Goal: Obtain resource: Download file/media

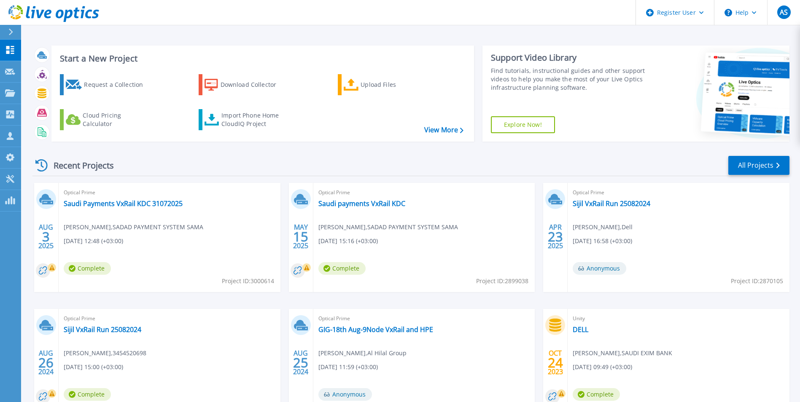
click at [364, 82] on div "Upload Files" at bounding box center [393, 84] width 67 height 17
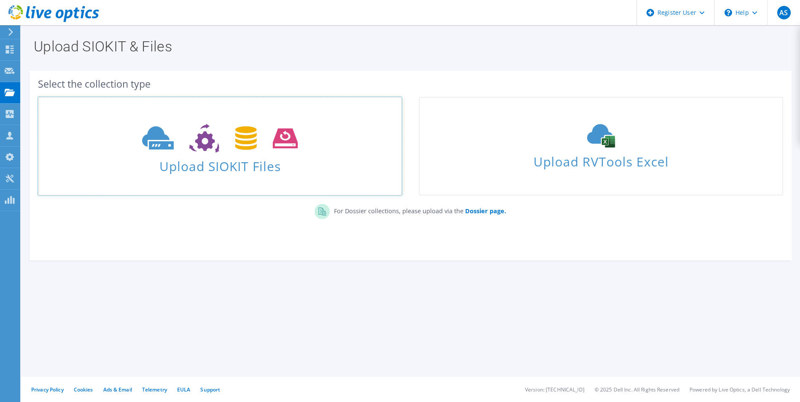
click at [224, 156] on span "Upload SIOKIT Files" at bounding box center [220, 164] width 362 height 18
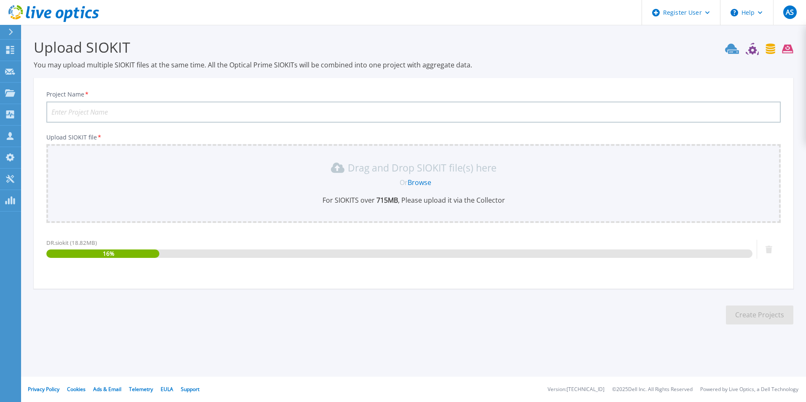
click at [293, 118] on input "Project Name *" at bounding box center [413, 112] width 734 height 21
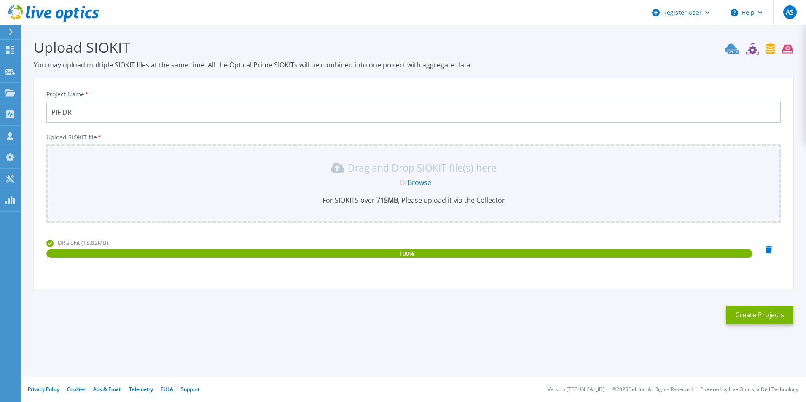
type input "PIF DR"
click at [748, 320] on button "Create Projects" at bounding box center [759, 315] width 67 height 19
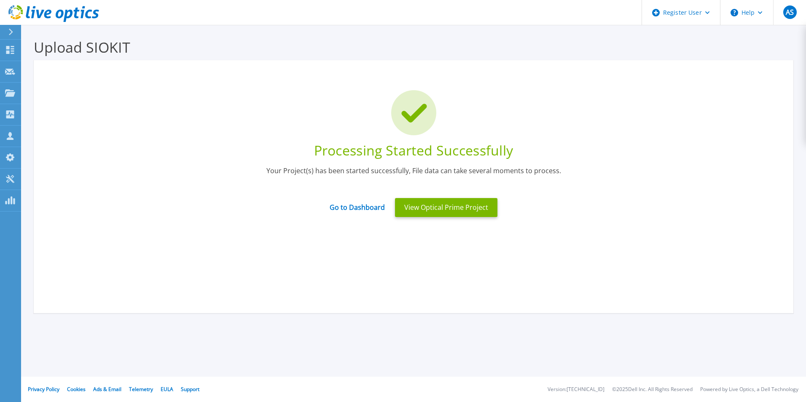
click at [425, 207] on button "View Optical Prime Project" at bounding box center [446, 207] width 102 height 19
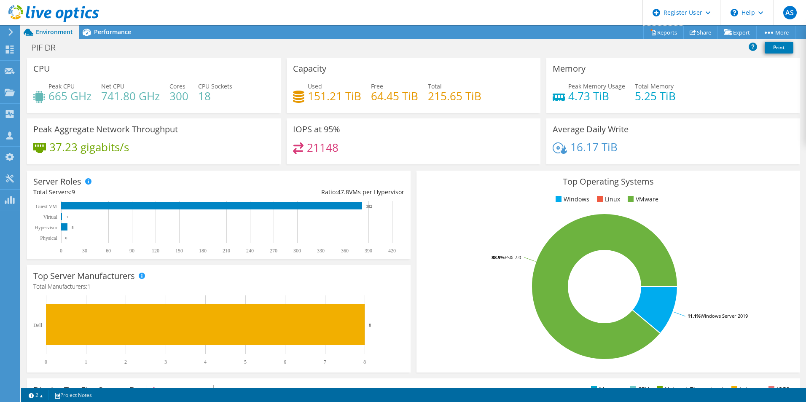
click at [655, 38] on link "Reports" at bounding box center [663, 32] width 40 height 13
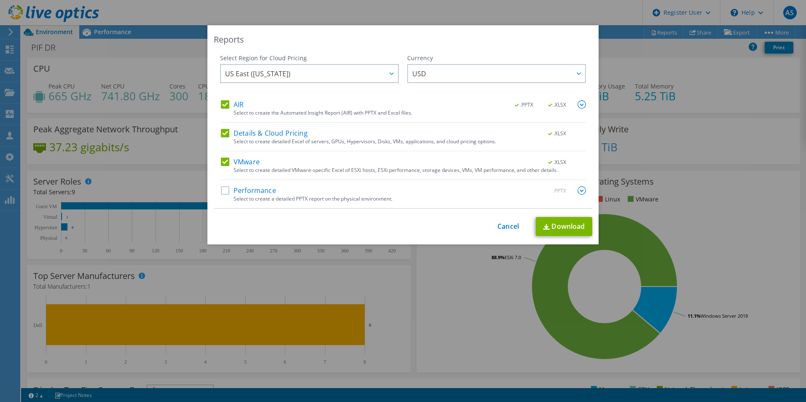
click at [222, 191] on label "Performance" at bounding box center [248, 190] width 55 height 8
click at [0, 0] on input "Performance" at bounding box center [0, 0] width 0 height 0
click at [578, 104] on img at bounding box center [582, 104] width 8 height 8
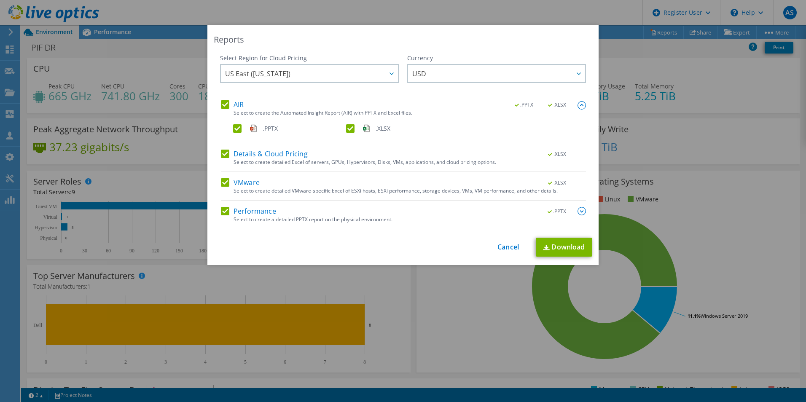
click at [578, 212] on img at bounding box center [582, 211] width 8 height 8
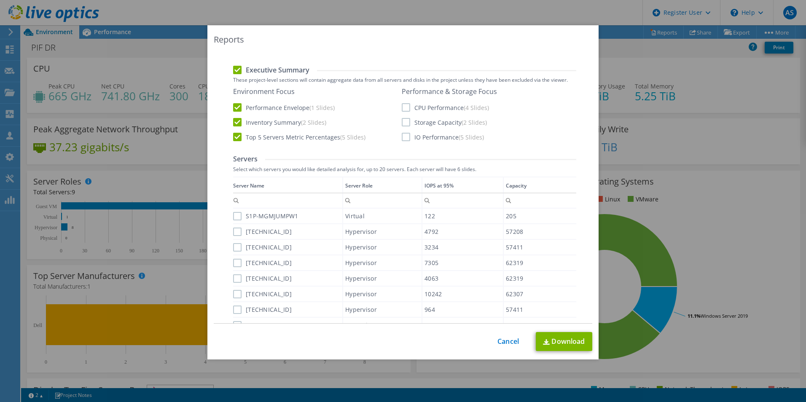
scroll to position [211, 0]
click at [402, 107] on label "CPU Performance (4 Slides)" at bounding box center [445, 106] width 87 height 8
click at [0, 0] on input "CPU Performance (4 Slides)" at bounding box center [0, 0] width 0 height 0
click at [402, 120] on label "Storage Capacity (2 Slides)" at bounding box center [444, 121] width 85 height 8
click at [0, 0] on input "Storage Capacity (2 Slides)" at bounding box center [0, 0] width 0 height 0
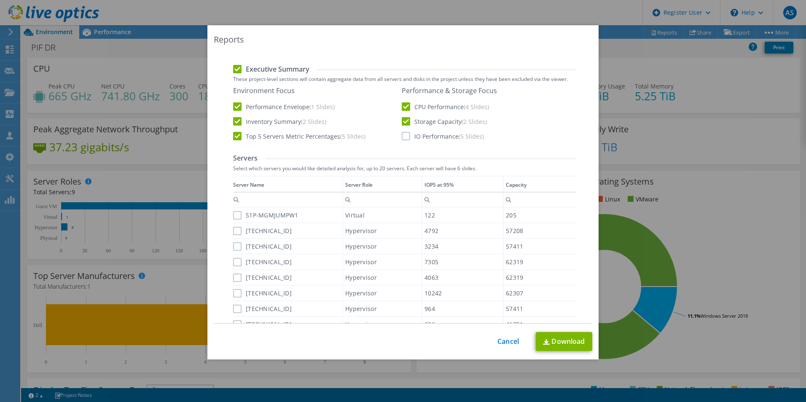
click at [402, 135] on label "IO Performance (5 Slides)" at bounding box center [443, 136] width 82 height 8
click at [0, 0] on input "IO Performance (5 Slides)" at bounding box center [0, 0] width 0 height 0
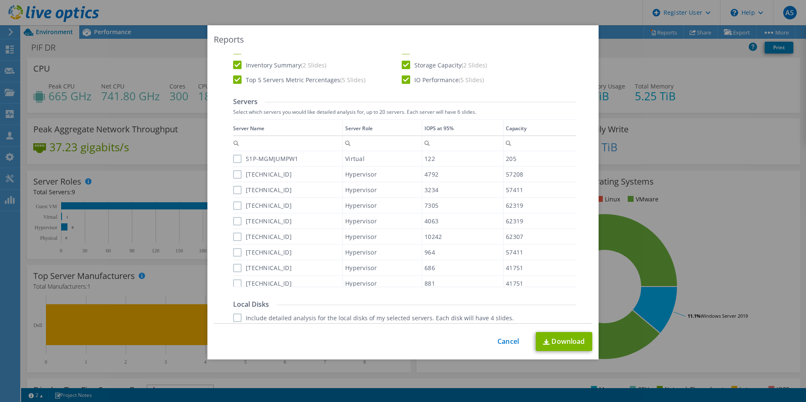
scroll to position [253, 0]
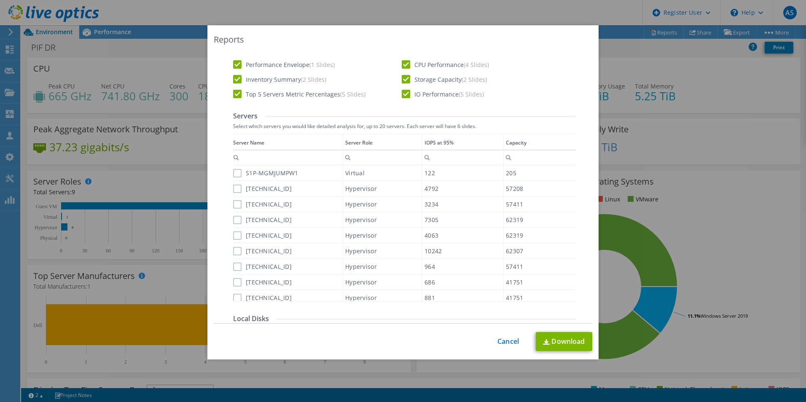
click at [238, 175] on label "S1P-MGMJUMPW1" at bounding box center [265, 173] width 65 height 8
click at [0, 0] on input "S1P-MGMJUMPW1" at bounding box center [0, 0] width 0 height 0
click at [237, 191] on label "10.100.58.52" at bounding box center [262, 189] width 59 height 8
click at [0, 0] on input "10.100.58.52" at bounding box center [0, 0] width 0 height 0
click at [236, 204] on label "10.100.58.51" at bounding box center [262, 204] width 59 height 8
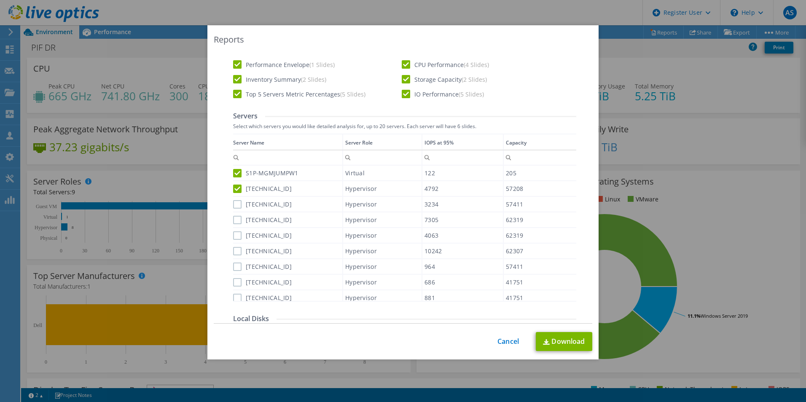
click at [0, 0] on input "10.100.58.51" at bounding box center [0, 0] width 0 height 0
click at [235, 220] on label "10.100.58.22" at bounding box center [262, 220] width 59 height 8
click at [0, 0] on input "10.100.58.22" at bounding box center [0, 0] width 0 height 0
click at [235, 235] on label "10.100.58.23" at bounding box center [262, 235] width 59 height 8
click at [0, 0] on input "10.100.58.23" at bounding box center [0, 0] width 0 height 0
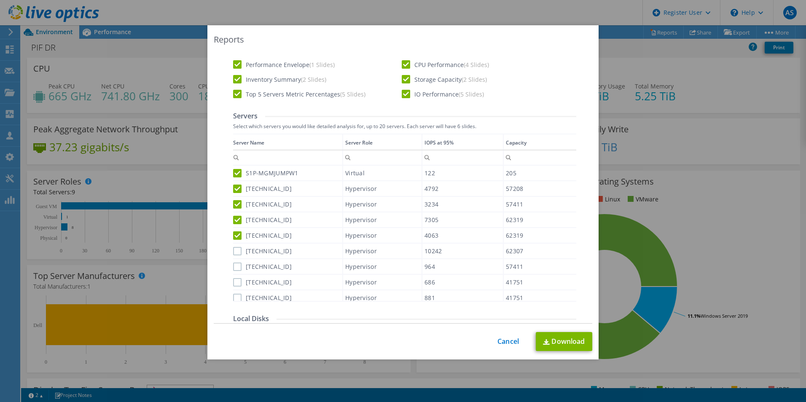
click at [237, 252] on label "10.100.58.21" at bounding box center [262, 251] width 59 height 8
click at [0, 0] on input "10.100.58.21" at bounding box center [0, 0] width 0 height 0
click at [233, 268] on label "10.100.58.53" at bounding box center [262, 267] width 59 height 8
click at [0, 0] on input "10.100.58.53" at bounding box center [0, 0] width 0 height 0
click at [234, 284] on label "10.100.58.24" at bounding box center [262, 282] width 59 height 8
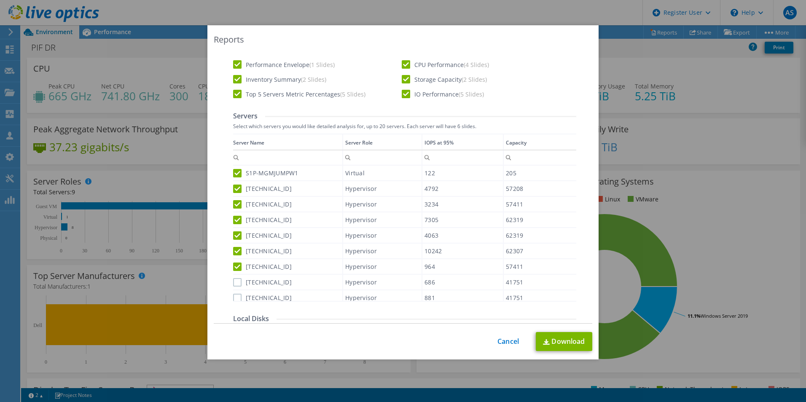
click at [0, 0] on input "10.100.58.24" at bounding box center [0, 0] width 0 height 0
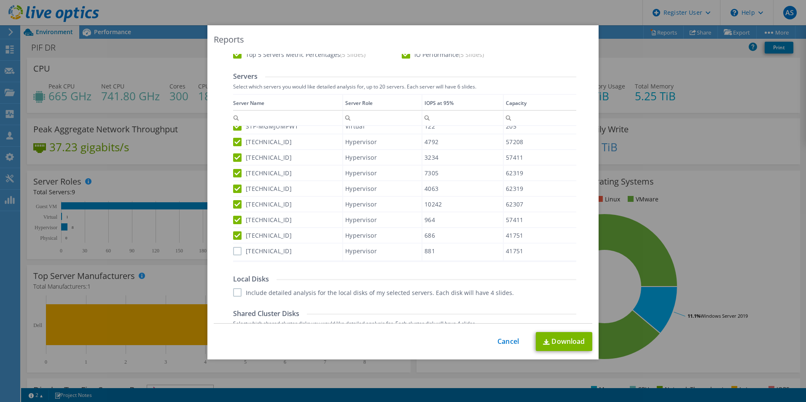
scroll to position [295, 0]
click at [236, 253] on label "10.100.58.25" at bounding box center [262, 249] width 59 height 8
click at [0, 0] on input "10.100.58.25" at bounding box center [0, 0] width 0 height 0
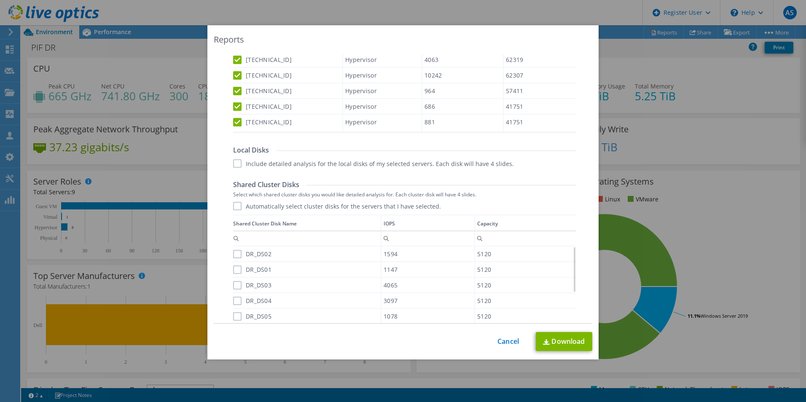
scroll to position [379, 0]
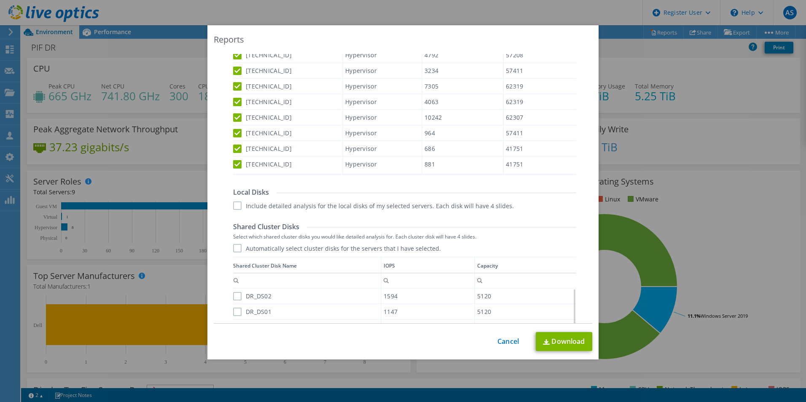
click at [233, 207] on label "Include detailed analysis for the local disks of my selected servers. Each disk…" at bounding box center [373, 206] width 281 height 8
click at [0, 0] on input "Include detailed analysis for the local disks of my selected servers. Each disk…" at bounding box center [0, 0] width 0 height 0
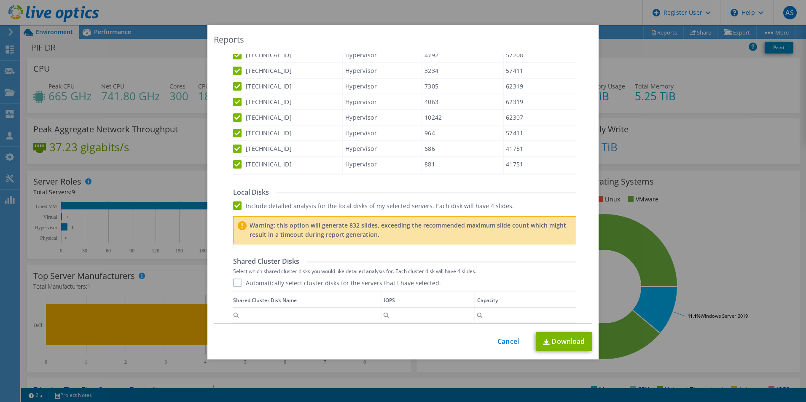
click at [233, 282] on label "Automatically select cluster disks for the servers that I have selected." at bounding box center [337, 283] width 208 height 8
click at [0, 0] on input "Automatically select cluster disks for the servers that I have selected." at bounding box center [0, 0] width 0 height 0
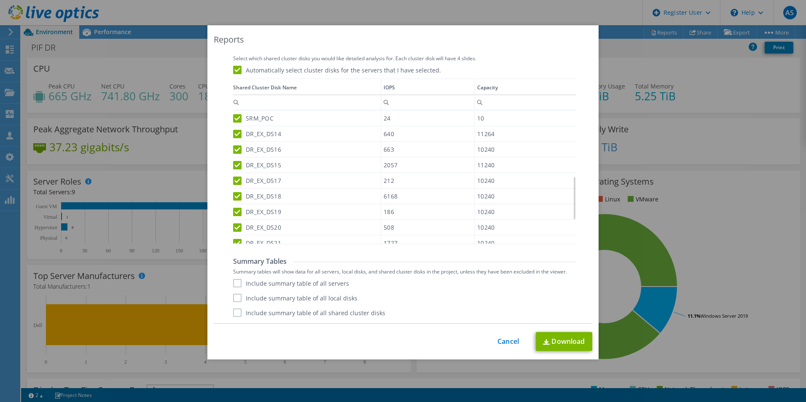
scroll to position [275, 0]
click at [236, 282] on label "Include summary table of all servers" at bounding box center [291, 283] width 116 height 8
click at [0, 0] on input "Include summary table of all servers" at bounding box center [0, 0] width 0 height 0
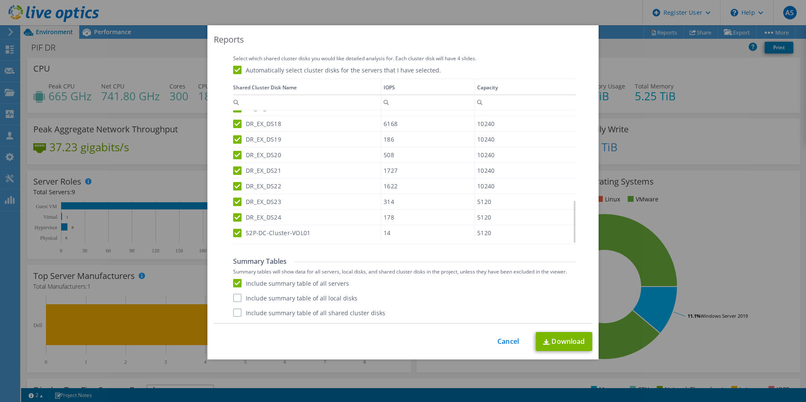
click at [233, 295] on label "Include summary table of all local disks" at bounding box center [295, 298] width 124 height 8
click at [0, 0] on input "Include summary table of all local disks" at bounding box center [0, 0] width 0 height 0
click at [234, 309] on label "Include summary table of all shared cluster disks" at bounding box center [309, 313] width 152 height 8
click at [0, 0] on input "Include summary table of all shared cluster disks" at bounding box center [0, 0] width 0 height 0
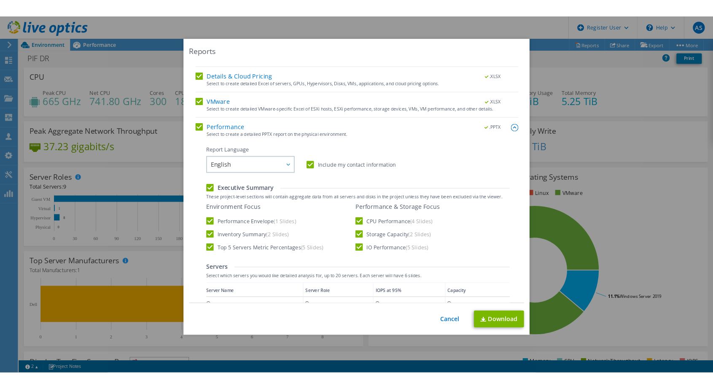
scroll to position [0, 0]
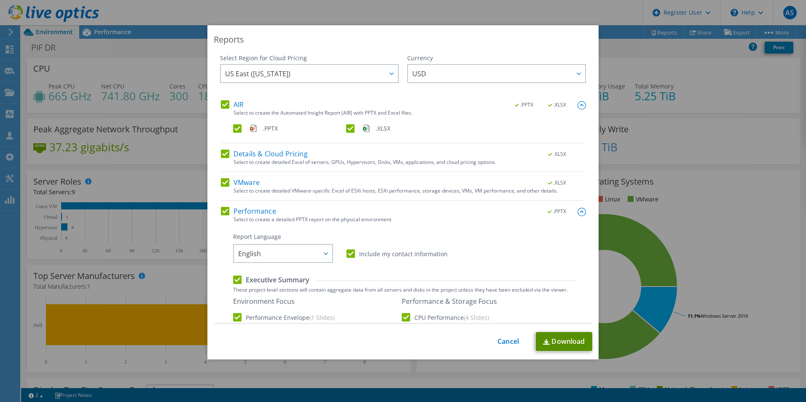
click at [549, 342] on link "Download" at bounding box center [564, 341] width 56 height 19
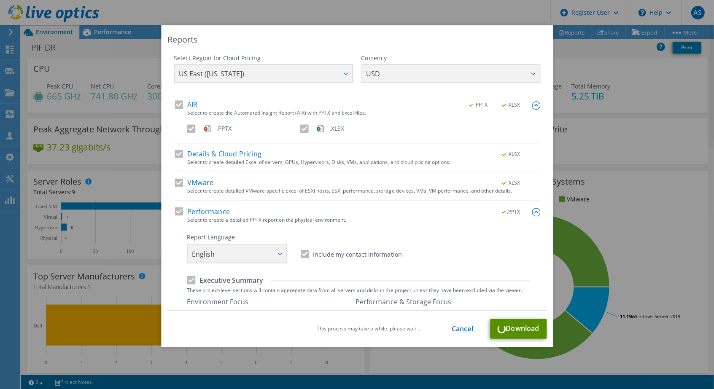
scroll to position [275, 0]
click at [616, 82] on div "Reports Select Region for Cloud Pricing Asia Pacific (Hong Kong) Asia Pacific (…" at bounding box center [357, 194] width 714 height 339
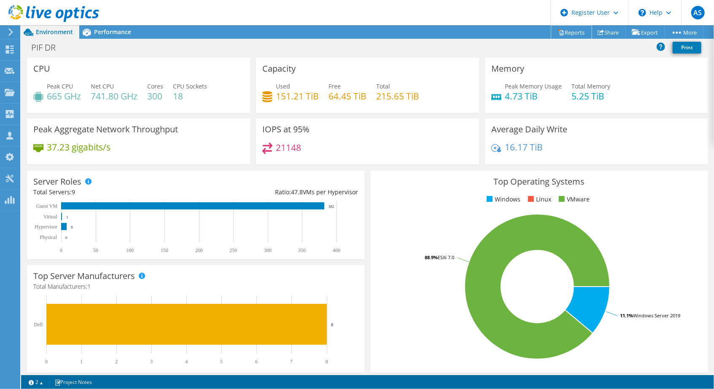
click at [564, 32] on link "Reports" at bounding box center [571, 32] width 40 height 13
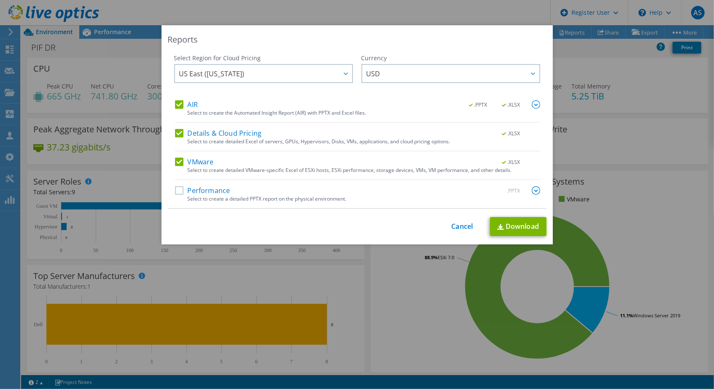
click at [176, 188] on label "Performance" at bounding box center [202, 190] width 55 height 8
click at [0, 0] on input "Performance" at bounding box center [0, 0] width 0 height 0
click at [536, 102] on img at bounding box center [536, 104] width 8 height 8
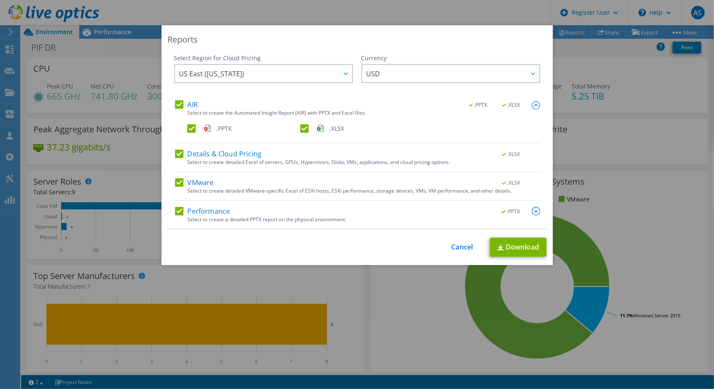
click at [534, 209] on img at bounding box center [536, 211] width 8 height 8
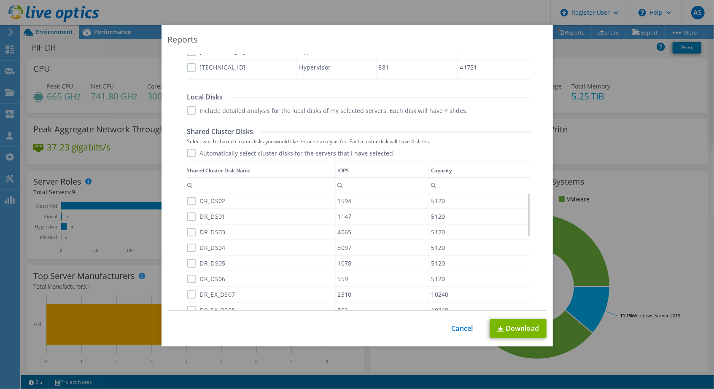
scroll to position [464, 0]
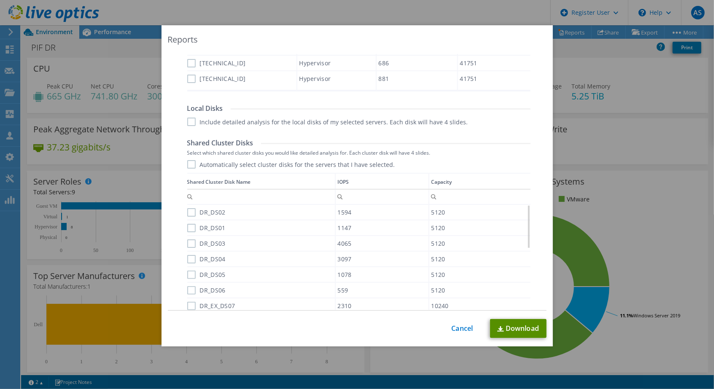
click at [505, 323] on link "Download" at bounding box center [518, 328] width 56 height 19
click at [114, 132] on div "Reports Select Region for Cloud Pricing Asia Pacific (Hong Kong) Asia Pacific (…" at bounding box center [357, 194] width 714 height 339
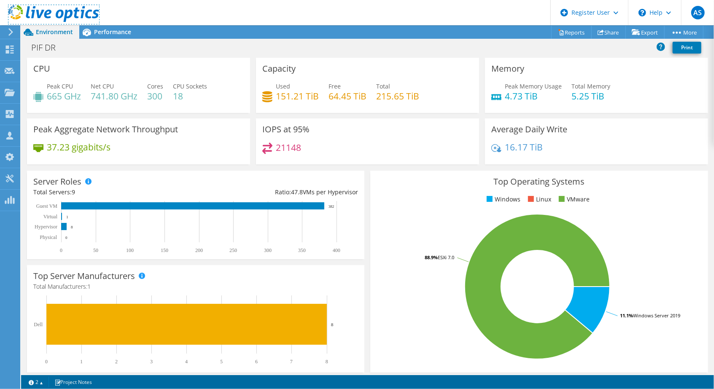
click at [75, 10] on use at bounding box center [53, 13] width 91 height 17
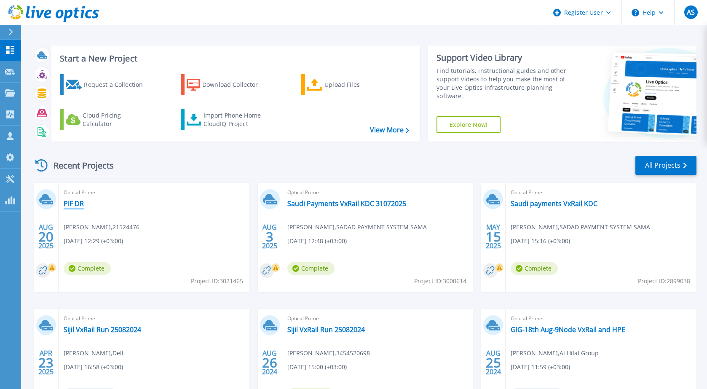
click at [78, 204] on link "PIF DR" at bounding box center [74, 203] width 20 height 8
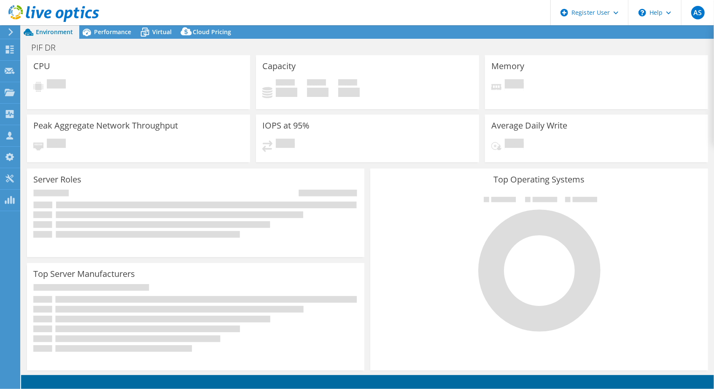
select select "USD"
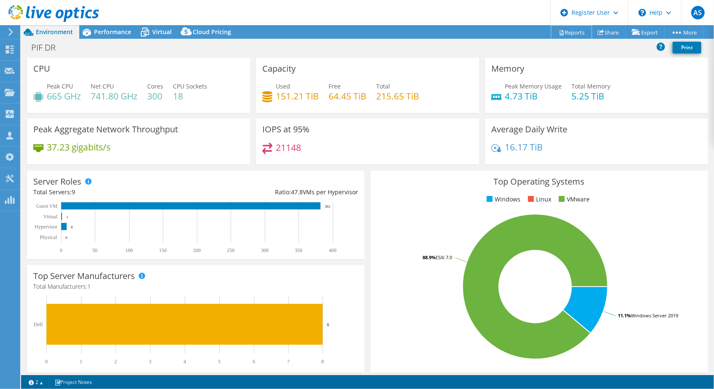
click at [570, 33] on link "Reports" at bounding box center [571, 32] width 40 height 13
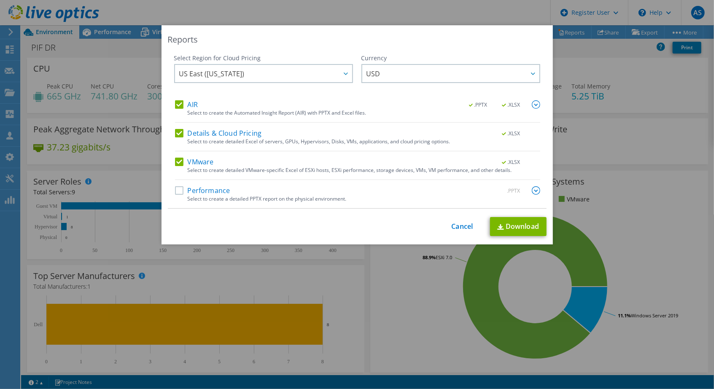
click at [176, 192] on label "Performance" at bounding box center [202, 190] width 55 height 8
click at [0, 0] on input "Performance" at bounding box center [0, 0] width 0 height 0
click at [177, 190] on label "Performance" at bounding box center [202, 190] width 55 height 8
click at [0, 0] on input "Performance" at bounding box center [0, 0] width 0 height 0
click at [535, 107] on img at bounding box center [536, 104] width 8 height 8
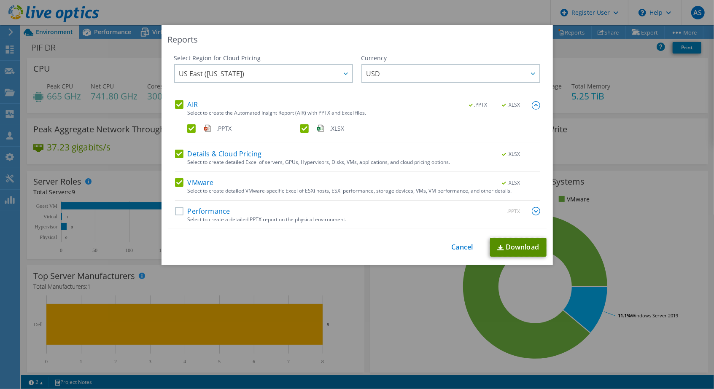
click at [512, 246] on link "Download" at bounding box center [518, 247] width 56 height 19
click at [178, 104] on label "AIR" at bounding box center [186, 104] width 23 height 8
click at [0, 0] on input "AIR" at bounding box center [0, 0] width 0 height 0
click at [176, 156] on label "Details & Cloud Pricing" at bounding box center [218, 154] width 87 height 8
click at [0, 0] on input "Details & Cloud Pricing" at bounding box center [0, 0] width 0 height 0
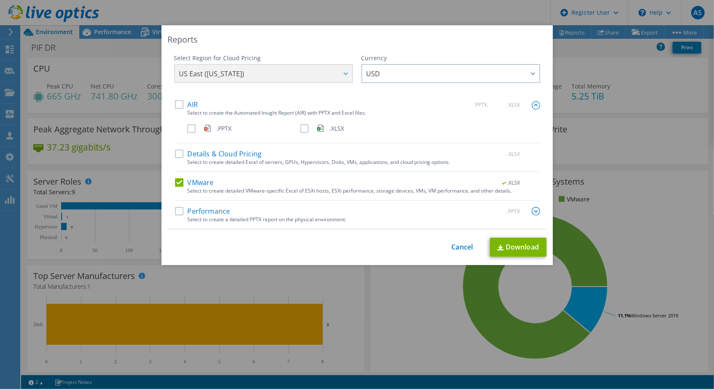
click at [180, 180] on label "VMware" at bounding box center [194, 182] width 39 height 8
click at [0, 0] on input "VMware" at bounding box center [0, 0] width 0 height 0
click at [176, 213] on label "Performance" at bounding box center [202, 211] width 55 height 8
click at [0, 0] on input "Performance" at bounding box center [0, 0] width 0 height 0
click at [532, 210] on img at bounding box center [536, 211] width 8 height 8
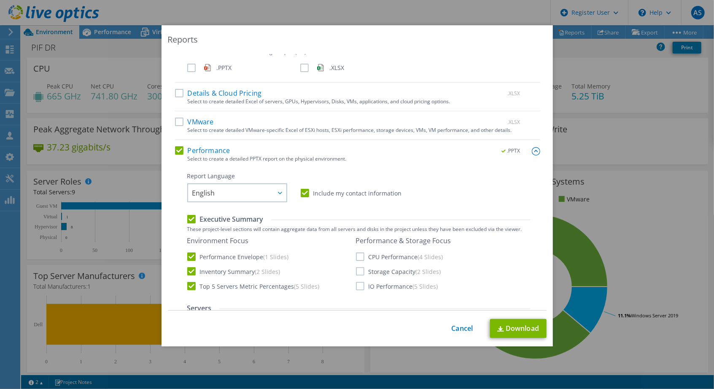
scroll to position [211, 0]
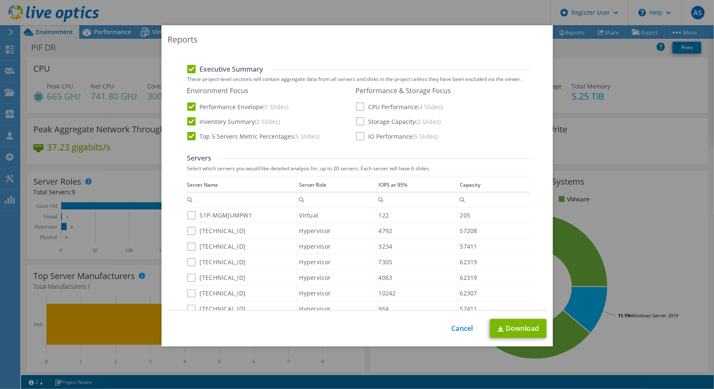
click at [358, 108] on label "CPU Performance (4 Slides)" at bounding box center [399, 106] width 87 height 8
click at [0, 0] on input "CPU Performance (4 Slides)" at bounding box center [0, 0] width 0 height 0
click at [361, 125] on label "Storage Capacity (2 Slides)" at bounding box center [398, 121] width 85 height 8
click at [0, 0] on input "Storage Capacity (2 Slides)" at bounding box center [0, 0] width 0 height 0
click at [358, 138] on label "IO Performance (5 Slides)" at bounding box center [397, 136] width 82 height 8
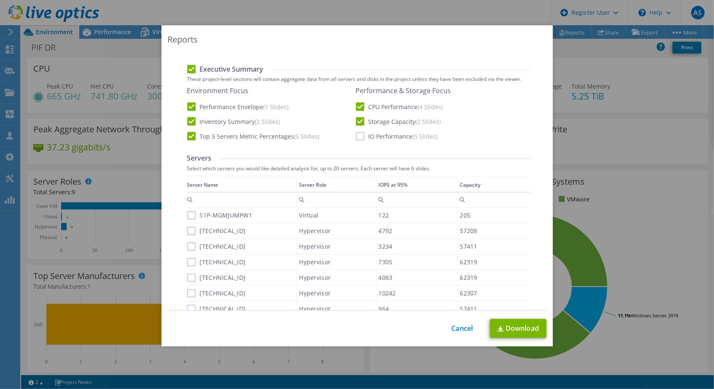
click at [0, 0] on input "IO Performance (5 Slides)" at bounding box center [0, 0] width 0 height 0
click at [190, 217] on label "S1P-MGMJUMPW1" at bounding box center [219, 215] width 65 height 8
click at [0, 0] on input "S1P-MGMJUMPW1" at bounding box center [0, 0] width 0 height 0
click at [191, 230] on label "10.100.58.52" at bounding box center [216, 231] width 59 height 8
click at [0, 0] on input "10.100.58.52" at bounding box center [0, 0] width 0 height 0
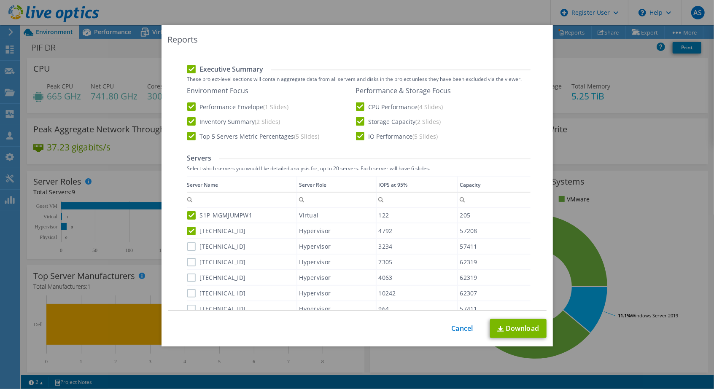
click at [187, 247] on label "10.100.58.51" at bounding box center [216, 246] width 59 height 8
click at [0, 0] on input "10.100.58.51" at bounding box center [0, 0] width 0 height 0
click at [190, 264] on label "10.100.58.22" at bounding box center [216, 262] width 59 height 8
click at [0, 0] on input "10.100.58.22" at bounding box center [0, 0] width 0 height 0
click at [189, 279] on label "10.100.58.23" at bounding box center [216, 278] width 59 height 8
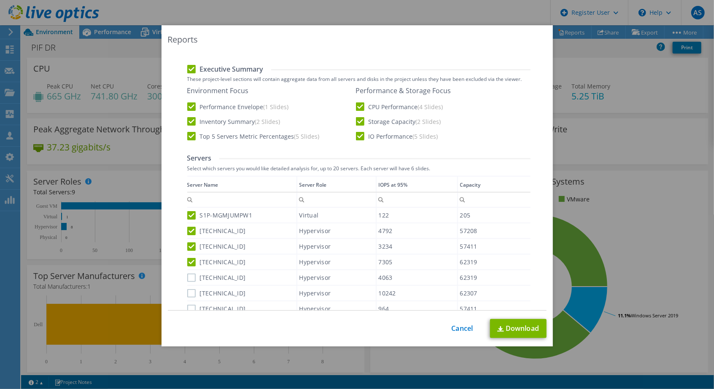
click at [0, 0] on input "10.100.58.23" at bounding box center [0, 0] width 0 height 0
click at [189, 296] on label "10.100.58.21" at bounding box center [216, 293] width 59 height 8
click at [0, 0] on input "10.100.58.21" at bounding box center [0, 0] width 0 height 0
click at [189, 308] on label "10.100.58.53" at bounding box center [216, 309] width 59 height 8
click at [0, 0] on input "10.100.58.53" at bounding box center [0, 0] width 0 height 0
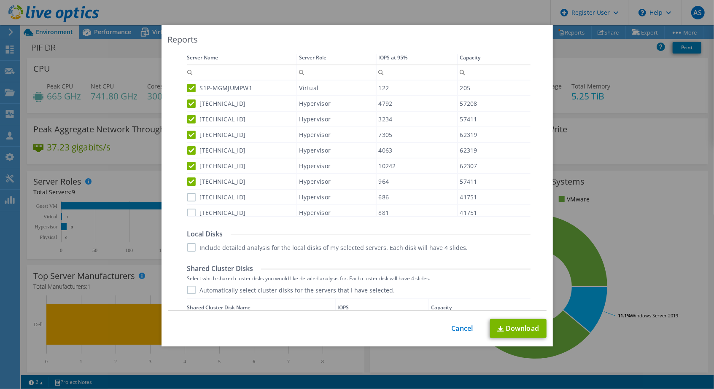
scroll to position [346, 0]
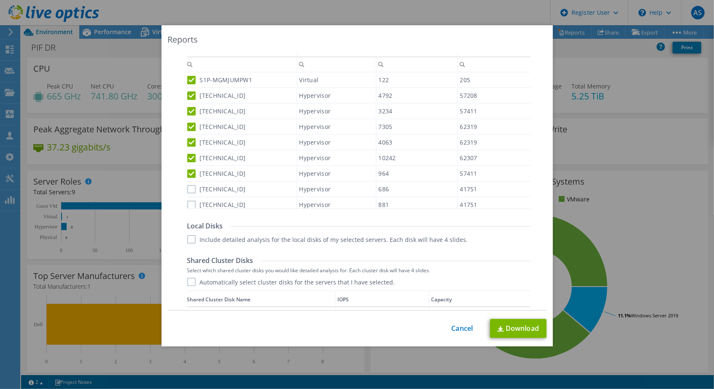
click at [187, 188] on label "10.100.58.24" at bounding box center [216, 189] width 59 height 8
click at [0, 0] on input "10.100.58.24" at bounding box center [0, 0] width 0 height 0
click at [191, 204] on label "10.100.58.25" at bounding box center [216, 205] width 59 height 8
click at [0, 0] on input "10.100.58.25" at bounding box center [0, 0] width 0 height 0
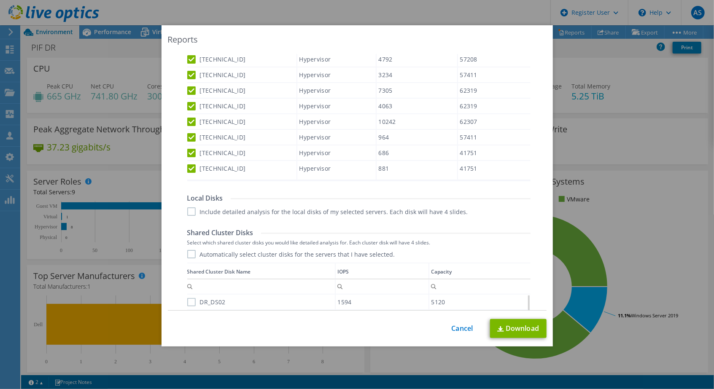
scroll to position [388, 0]
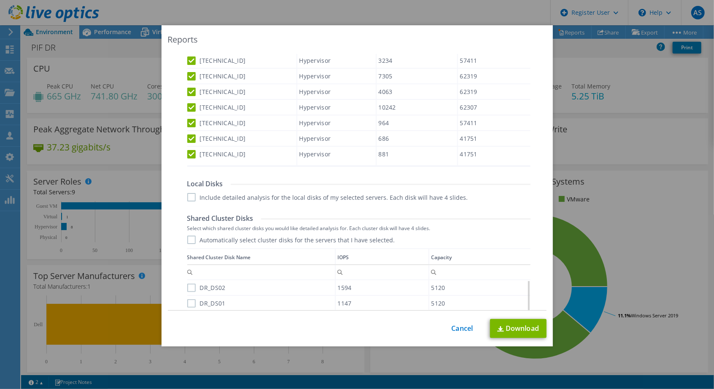
click at [187, 200] on label "Include detailed analysis for the local disks of my selected servers. Each disk…" at bounding box center [327, 197] width 281 height 8
click at [0, 0] on input "Include detailed analysis for the local disks of my selected servers. Each disk…" at bounding box center [0, 0] width 0 height 0
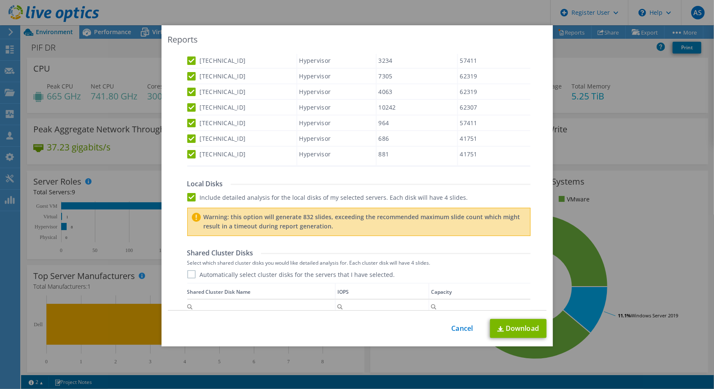
click at [191, 272] on label "Automatically select cluster disks for the servers that I have selected." at bounding box center [291, 274] width 208 height 8
click at [0, 0] on input "Automatically select cluster disks for the servers that I have selected." at bounding box center [0, 0] width 0 height 0
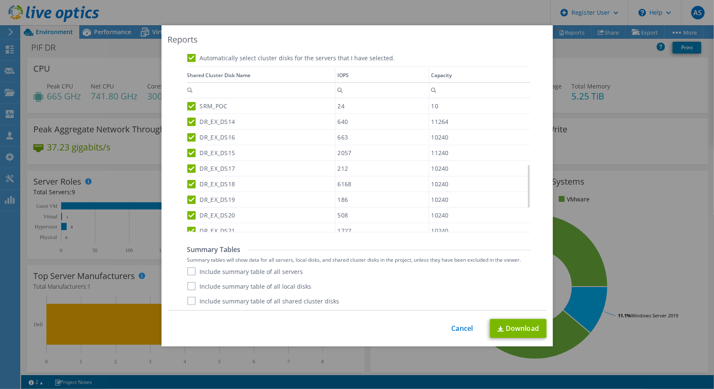
scroll to position [274, 0]
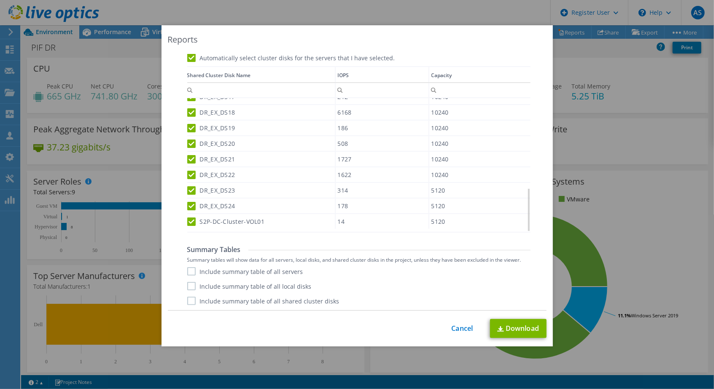
click at [189, 271] on label "Include summary table of all servers" at bounding box center [245, 271] width 116 height 8
click at [0, 0] on input "Include summary table of all servers" at bounding box center [0, 0] width 0 height 0
click at [189, 285] on label "Include summary table of all local disks" at bounding box center [249, 286] width 124 height 8
click at [0, 0] on input "Include summary table of all local disks" at bounding box center [0, 0] width 0 height 0
click at [189, 297] on label "Include summary table of all shared cluster disks" at bounding box center [263, 301] width 152 height 8
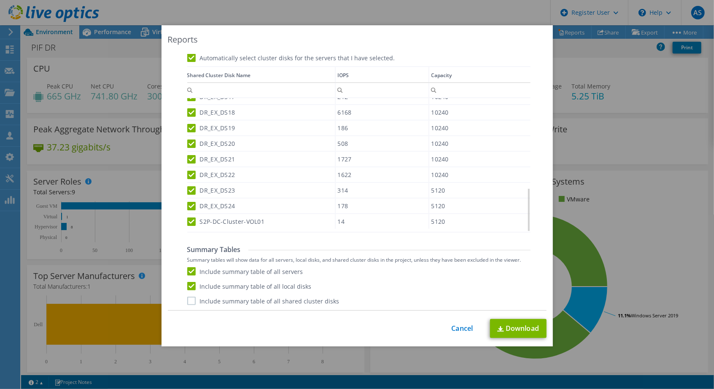
click at [0, 0] on input "Include summary table of all shared cluster disks" at bounding box center [0, 0] width 0 height 0
drag, startPoint x: 524, startPoint y: 201, endPoint x: 511, endPoint y: 215, distance: 20.0
click at [511, 214] on body "AS Dell User Ali Salem Ali.Salem@dell.com Dell My Profile Log Out \n Help Explo…" at bounding box center [357, 194] width 714 height 389
click at [514, 328] on link "Download" at bounding box center [518, 328] width 56 height 19
click at [454, 329] on link "Cancel" at bounding box center [463, 329] width 22 height 8
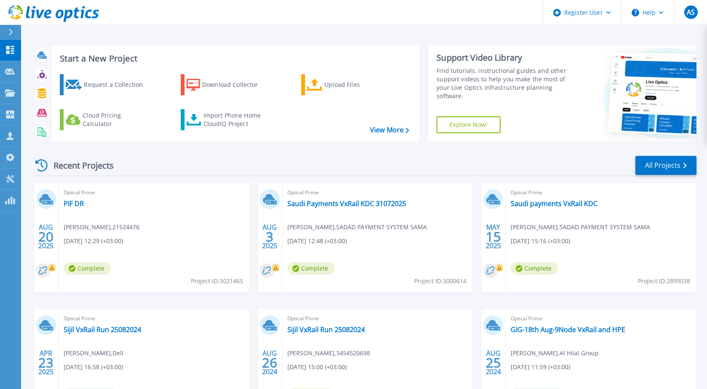
click at [325, 85] on div "Upload Files" at bounding box center [358, 84] width 67 height 17
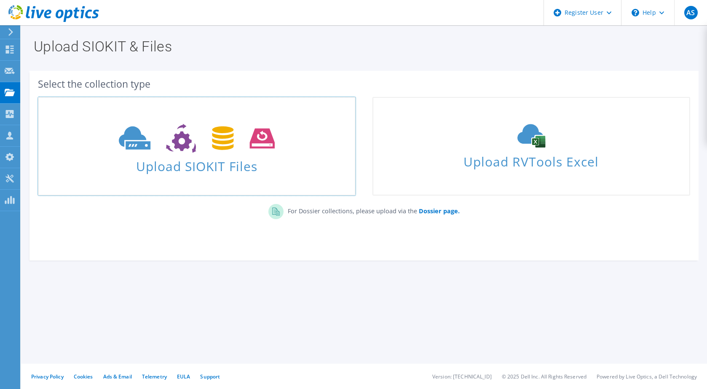
click at [215, 157] on span "Upload SIOKIT Files" at bounding box center [197, 164] width 316 height 18
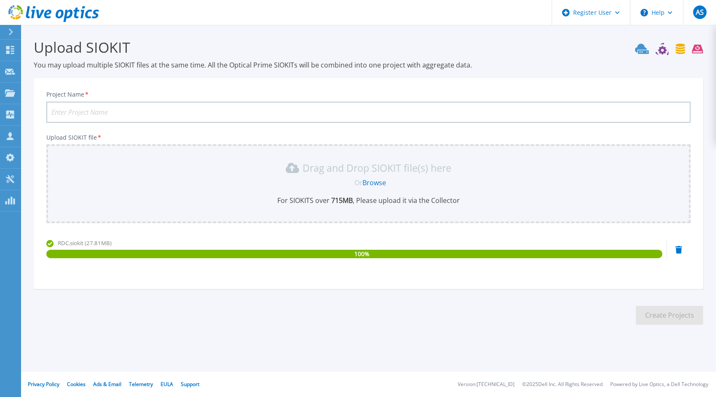
click at [489, 311] on section "Upload SIOKIT You may upload multiple SIOKIT files at the same time. All the Op…" at bounding box center [368, 184] width 695 height 319
click at [300, 106] on input "Project Name *" at bounding box center [368, 112] width 645 height 21
type input "PIF RDC"
click at [532, 329] on section "Upload SIOKIT You may upload multiple SIOKIT files at the same time. All the Op…" at bounding box center [368, 184] width 695 height 319
click at [661, 315] on button "Create Projects" at bounding box center [669, 315] width 67 height 19
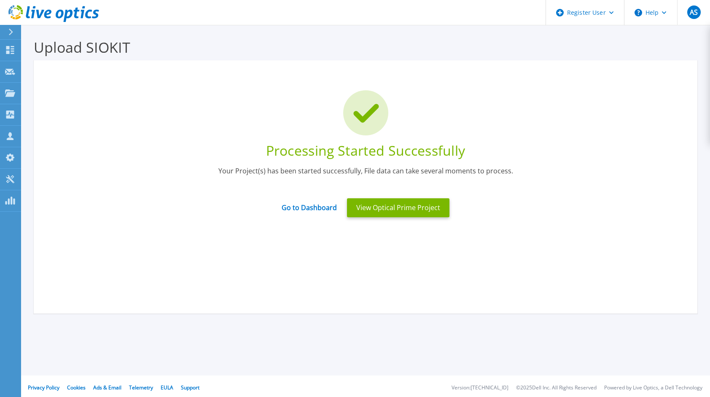
click at [365, 201] on button "View Optical Prime Project" at bounding box center [398, 207] width 102 height 19
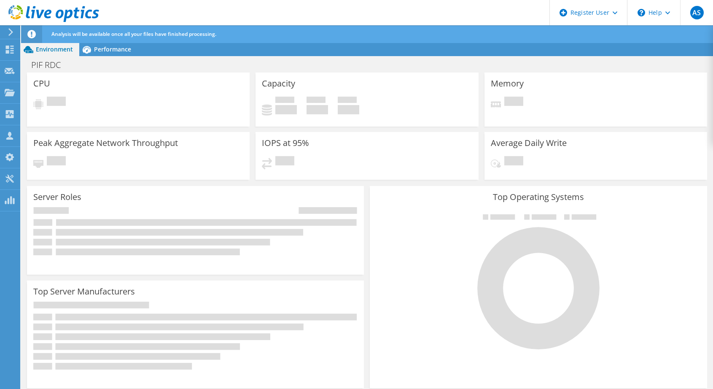
click at [668, 68] on div "PIF RDC Print" at bounding box center [367, 65] width 692 height 16
